Goal: Information Seeking & Learning: Learn about a topic

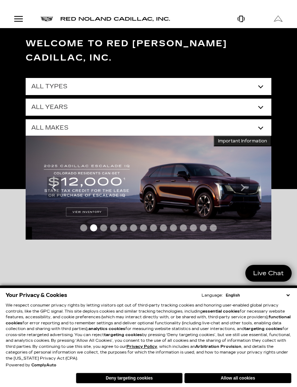
click at [264, 119] on select "All Makes Audi BMW Buick Cadillac Chevrolet Dodge Ford Honda Jeep Land Rover Le…" at bounding box center [149, 127] width 246 height 17
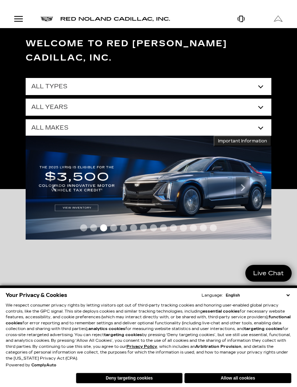
click at [260, 119] on select "All Makes Audi BMW Buick Cadillac Chevrolet Dodge Ford Honda Jeep Land Rover Le…" at bounding box center [149, 127] width 246 height 17
select select "Cadillac"
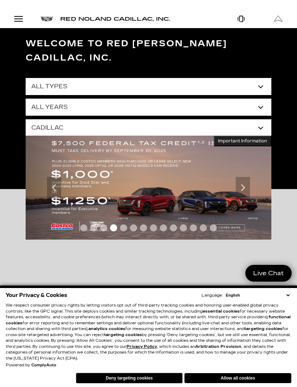
click at [247, 372] on div "Allow all cookies Deny targeting cookies" at bounding box center [165, 377] width 251 height 12
click at [260, 382] on button "Allow all cookies" at bounding box center [238, 378] width 107 height 10
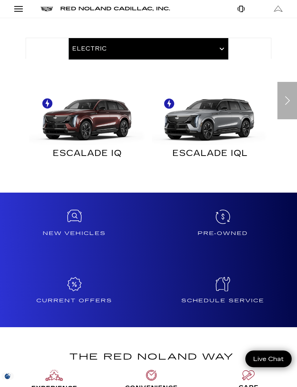
scroll to position [307, 0]
click at [83, 210] on div at bounding box center [74, 217] width 143 height 14
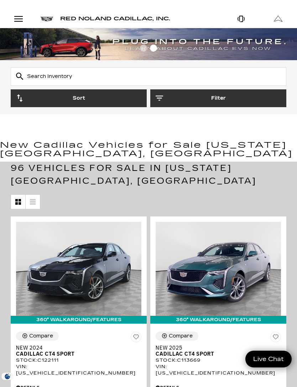
click at [231, 99] on button "Filter" at bounding box center [218, 98] width 136 height 18
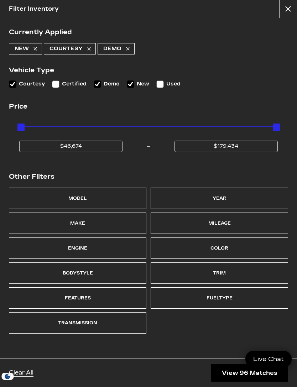
click at [126, 234] on div "Make" at bounding box center [78, 223] width 138 height 21
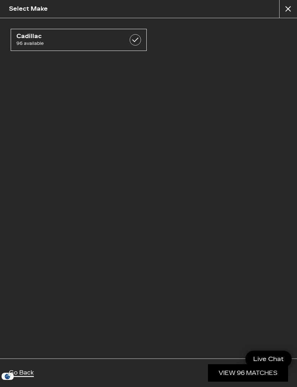
click at [224, 381] on link "View 96 Matches" at bounding box center [248, 372] width 80 height 17
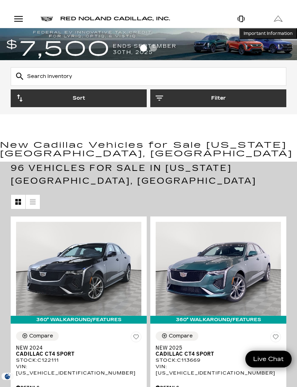
click at [219, 95] on button "Filter" at bounding box center [218, 98] width 136 height 18
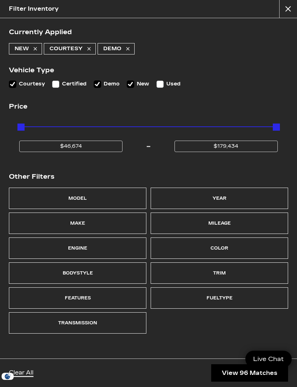
click at [114, 196] on div "Model" at bounding box center [78, 198] width 138 height 21
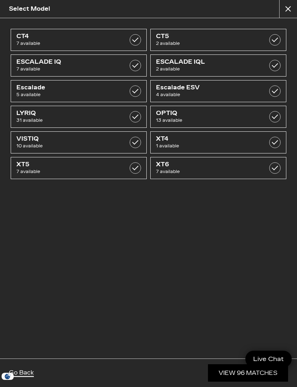
click at [235, 99] on link "Escalade ESV 4 available" at bounding box center [218, 91] width 136 height 22
checkbox input "true"
click at [229, 370] on link "View 4 Matches" at bounding box center [250, 372] width 76 height 17
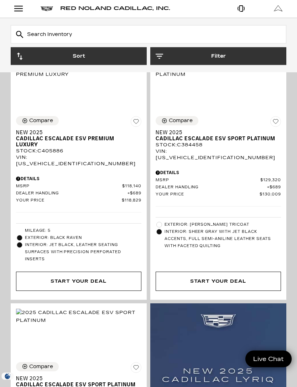
scroll to position [159, 0]
click at [257, 197] on span "Your Price" at bounding box center [208, 194] width 104 height 5
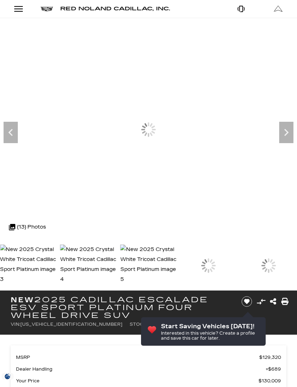
click at [290, 136] on icon "Next" at bounding box center [286, 132] width 14 height 14
click at [290, 137] on icon "Next" at bounding box center [286, 132] width 14 height 14
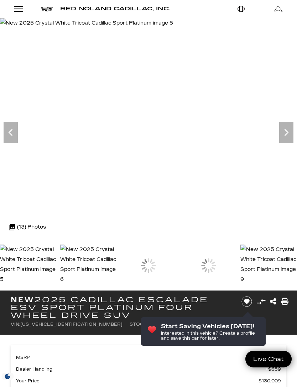
click at [288, 138] on icon "Next" at bounding box center [286, 132] width 14 height 14
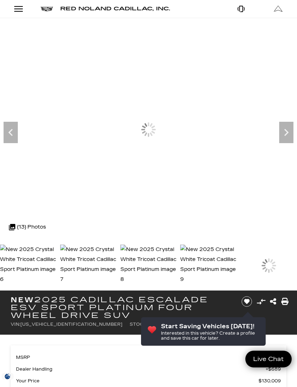
click at [288, 137] on icon "Next" at bounding box center [286, 132] width 14 height 14
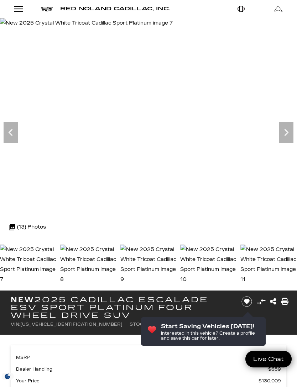
click at [289, 136] on icon "Next" at bounding box center [286, 132] width 14 height 14
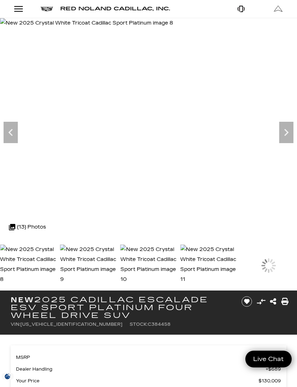
click at [292, 135] on icon "Next" at bounding box center [286, 132] width 14 height 14
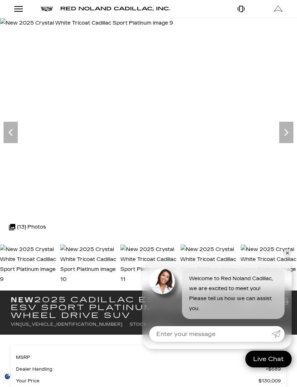
click at [173, 28] on img at bounding box center [86, 23] width 173 height 10
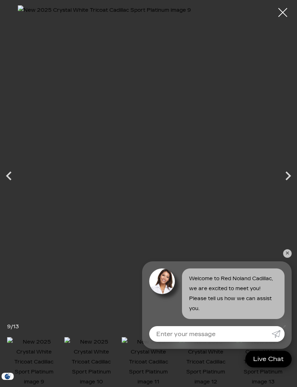
click at [289, 175] on icon "Next" at bounding box center [288, 176] width 5 height 9
click at [285, 255] on link "✕" at bounding box center [287, 253] width 9 height 9
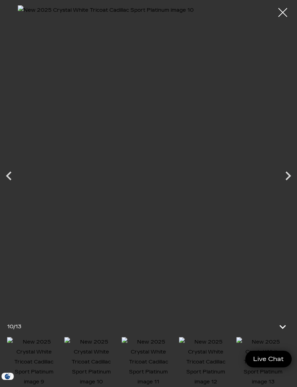
click at [294, 175] on icon "Next" at bounding box center [288, 176] width 18 height 18
click at [283, 10] on div at bounding box center [283, 13] width 18 height 18
